Goal: Task Accomplishment & Management: Manage account settings

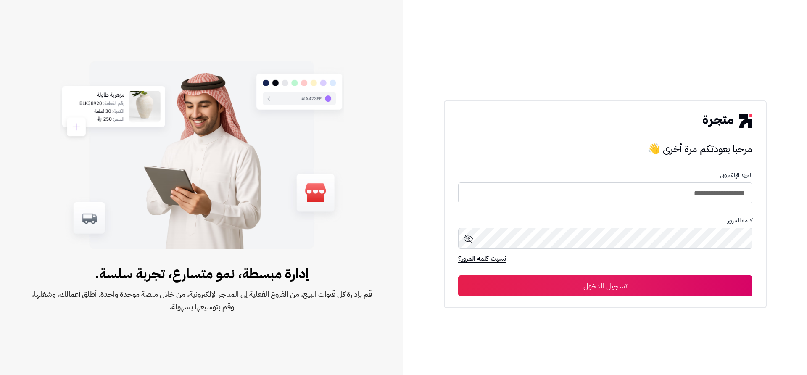
click at [711, 294] on button "تسجيل الدخول" at bounding box center [605, 285] width 294 height 21
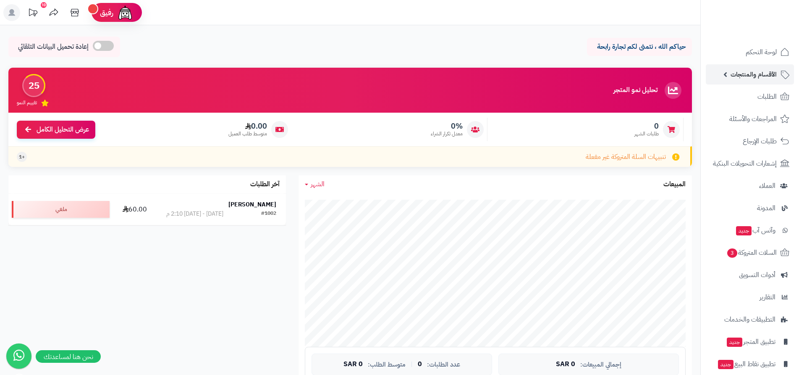
click at [757, 76] on span "الأقسام والمنتجات" at bounding box center [754, 74] width 46 height 12
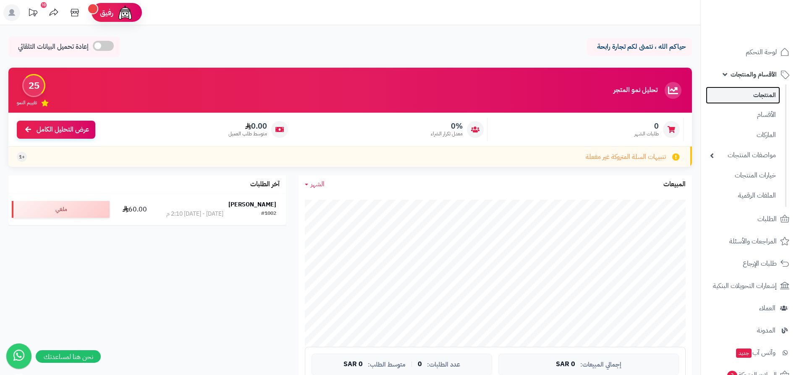
click at [770, 95] on link "المنتجات" at bounding box center [743, 95] width 74 height 17
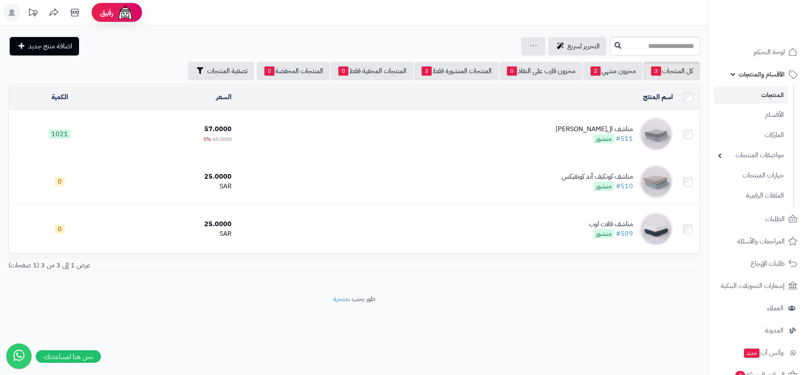
click at [560, 131] on td "مناشف الجاكار الماسي #511 منشور" at bounding box center [455, 133] width 441 height 47
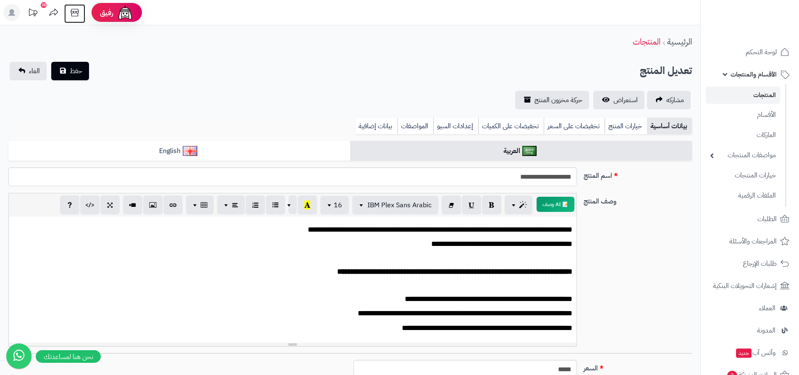
click at [78, 13] on icon at bounding box center [74, 12] width 17 height 17
click at [754, 96] on link "المنتجات" at bounding box center [743, 95] width 74 height 17
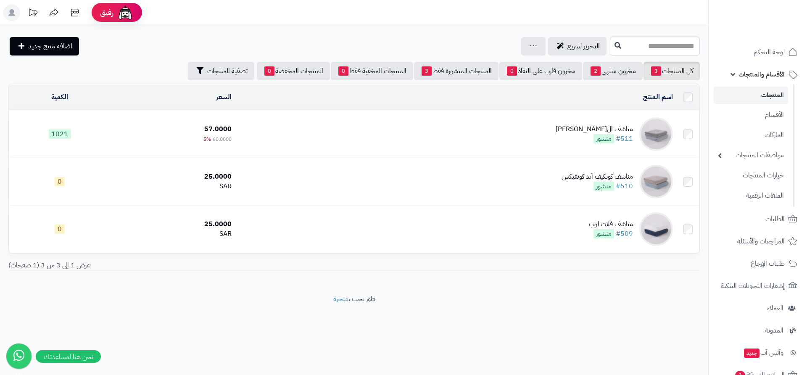
click at [760, 92] on link "المنتجات" at bounding box center [750, 95] width 74 height 17
click at [767, 132] on link "الماركات" at bounding box center [750, 134] width 74 height 17
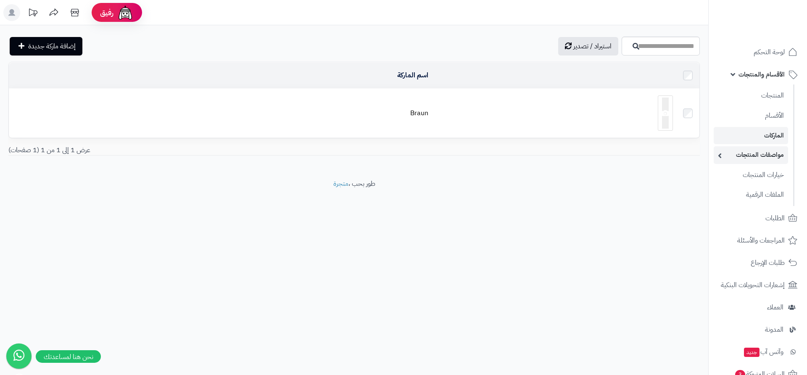
click at [758, 157] on link "مواصفات المنتجات" at bounding box center [750, 154] width 74 height 17
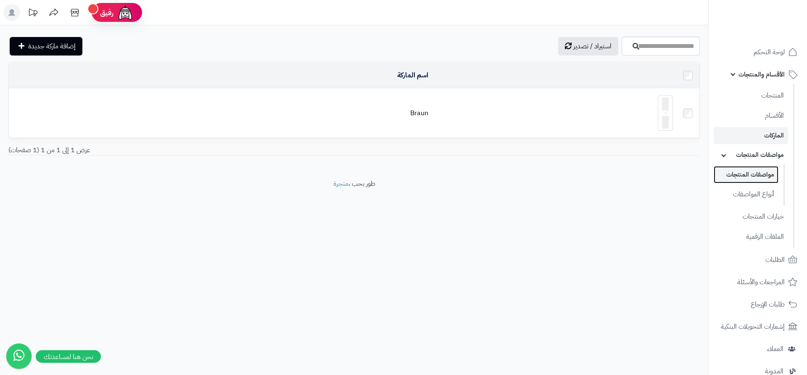
click at [757, 173] on link "مواصفات المنتجات" at bounding box center [745, 174] width 65 height 17
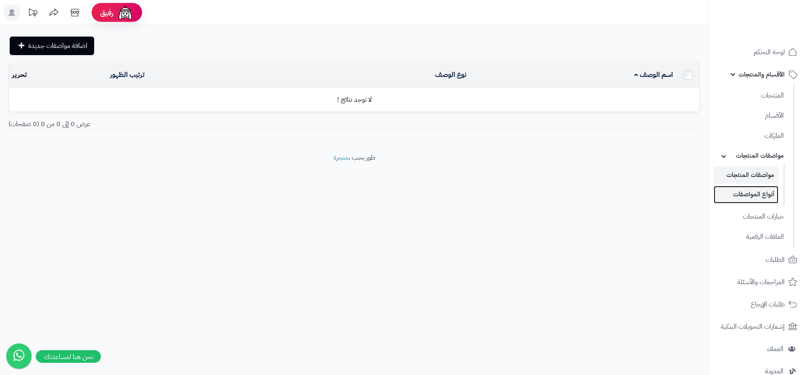
click at [745, 197] on link "أنواع المواصفات" at bounding box center [745, 194] width 65 height 17
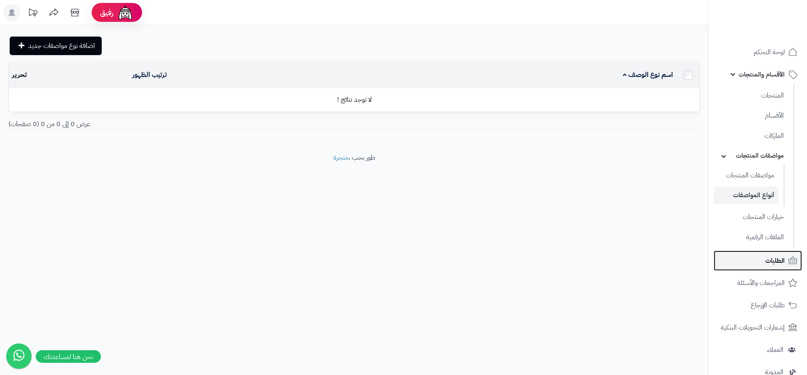
click at [775, 265] on span "الطلبات" at bounding box center [774, 261] width 19 height 12
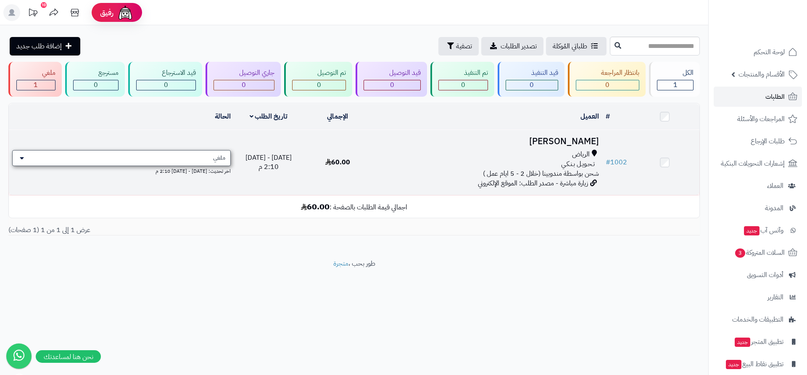
click at [223, 159] on span "ملغي" at bounding box center [219, 158] width 12 height 8
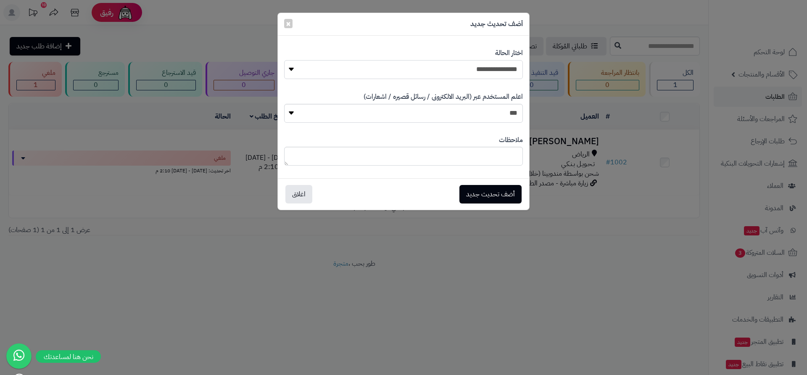
click at [439, 75] on select "**********" at bounding box center [403, 69] width 239 height 19
select select "**"
click at [284, 60] on select "**********" at bounding box center [403, 69] width 239 height 19
click at [482, 194] on button "أضف تحديث جديد" at bounding box center [490, 193] width 62 height 18
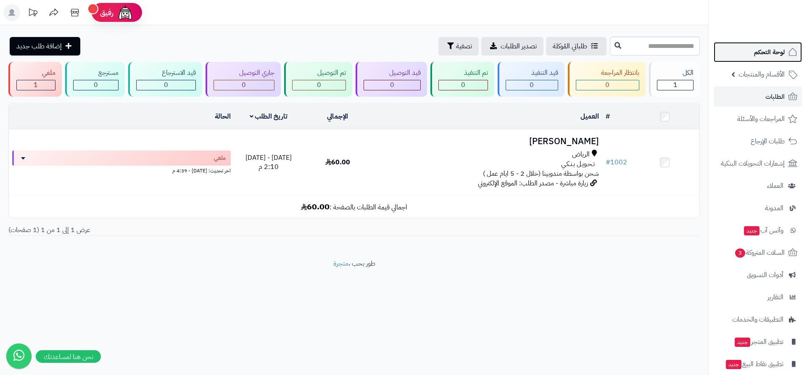
click at [760, 56] on span "لوحة التحكم" at bounding box center [769, 52] width 31 height 12
